Goal: Task Accomplishment & Management: Complete application form

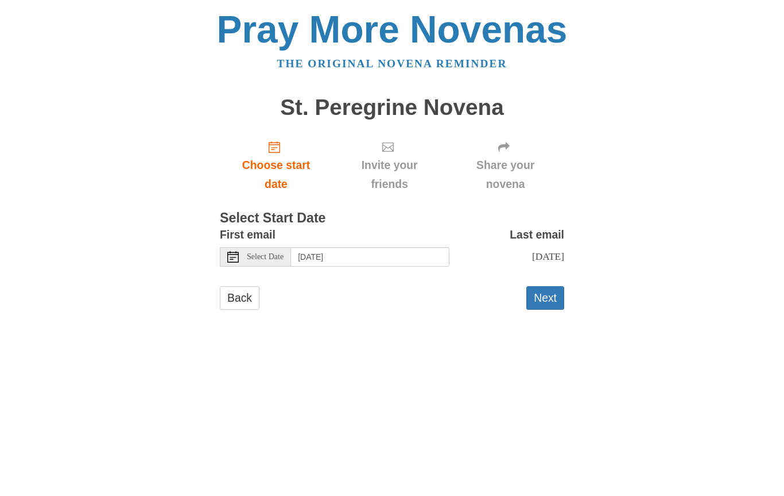
click at [551, 296] on button "Next" at bounding box center [546, 298] width 38 height 24
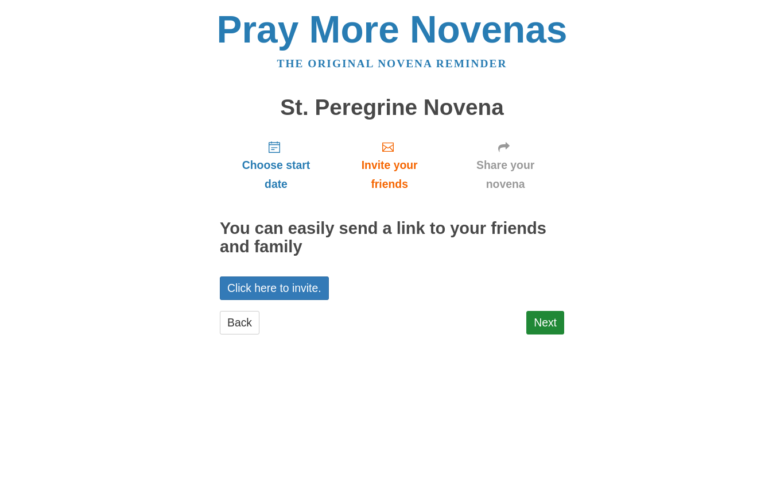
click at [316, 276] on link "Click here to invite." at bounding box center [274, 288] width 109 height 24
click at [318, 283] on link "Click here to invite." at bounding box center [274, 288] width 109 height 24
click at [551, 323] on link "Next" at bounding box center [546, 323] width 38 height 24
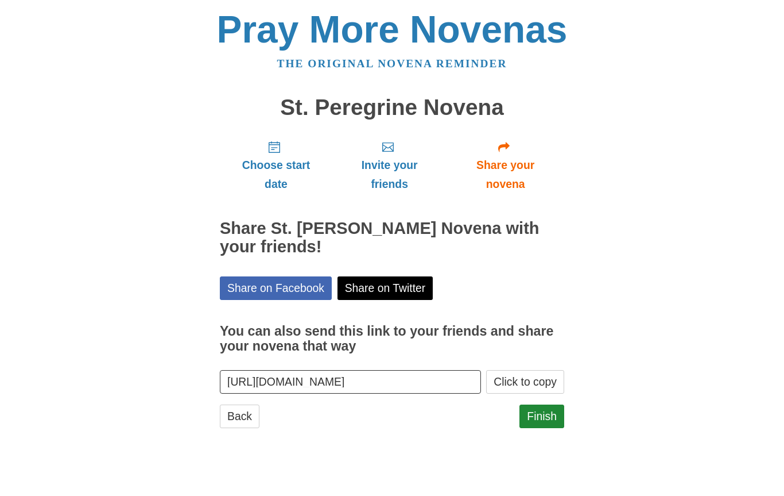
click at [459, 382] on input "https://www.praymorenovenas.com/st-peregrine-novena/1221853" at bounding box center [350, 382] width 261 height 24
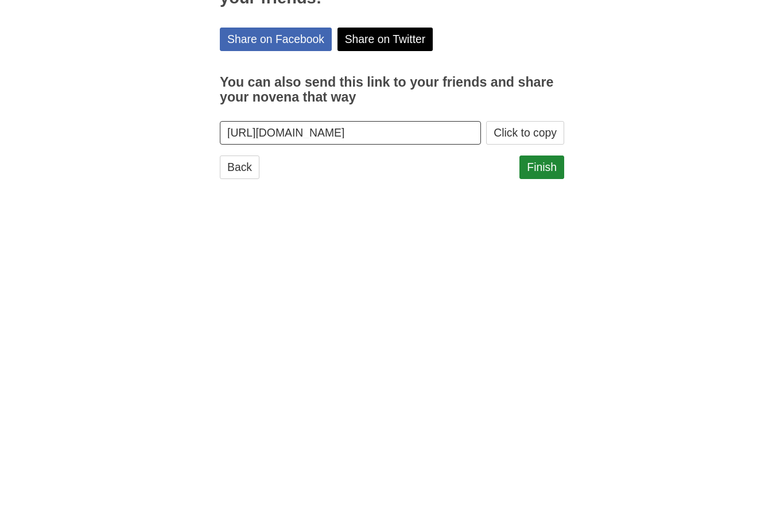
click at [634, 210] on html "Pray More Novenas The original novena reminder St. Peregrine Novena Choose star…" at bounding box center [392, 230] width 784 height 461
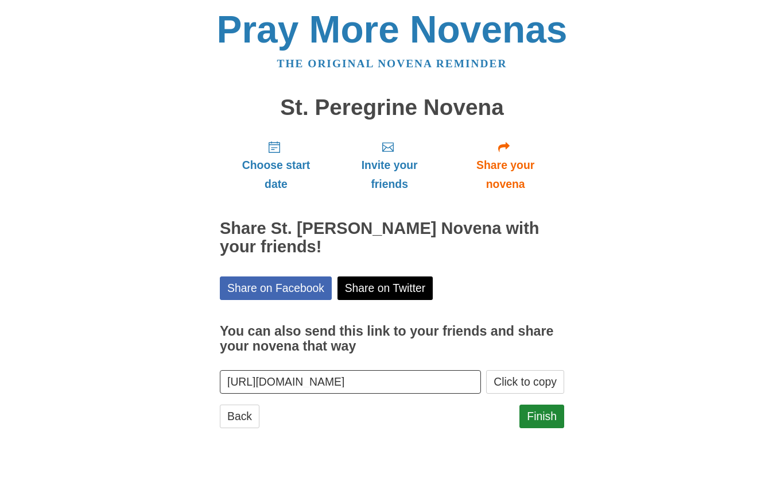
click at [541, 377] on button "Click to copy" at bounding box center [525, 382] width 78 height 24
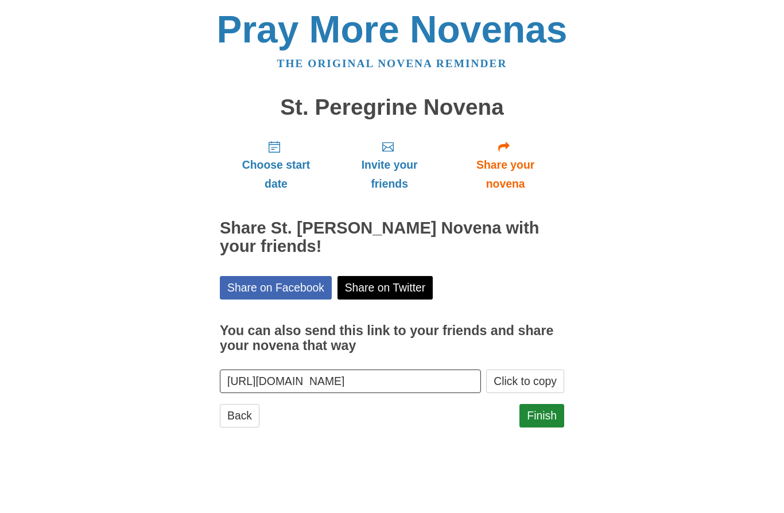
click at [640, 203] on div "Pray More Novenas The original novena reminder St. Peregrine Novena Choose star…" at bounding box center [392, 230] width 672 height 461
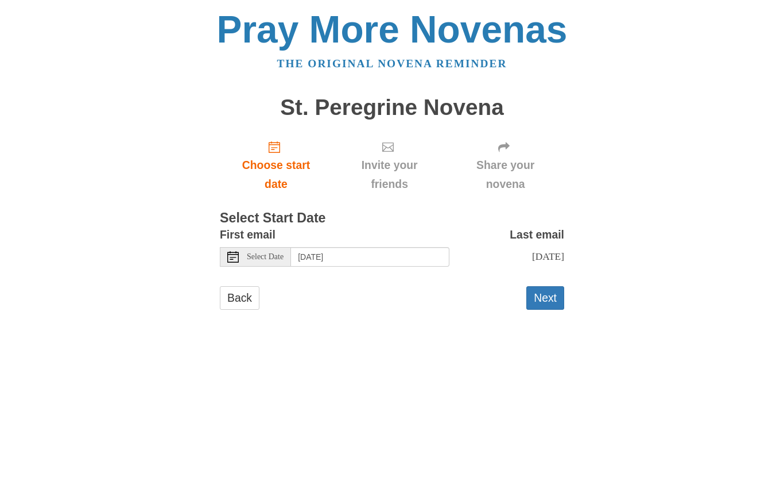
click at [543, 288] on button "Next" at bounding box center [546, 298] width 38 height 24
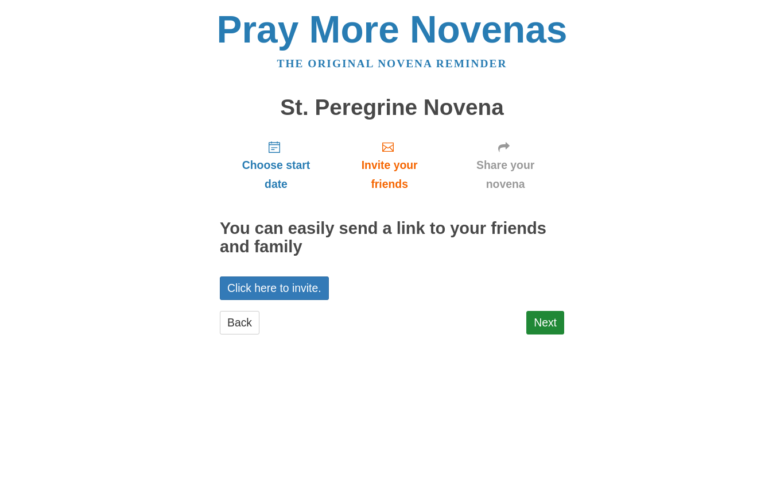
click at [314, 289] on link "Click here to invite." at bounding box center [274, 288] width 109 height 24
